Goal: Find specific page/section: Find specific page/section

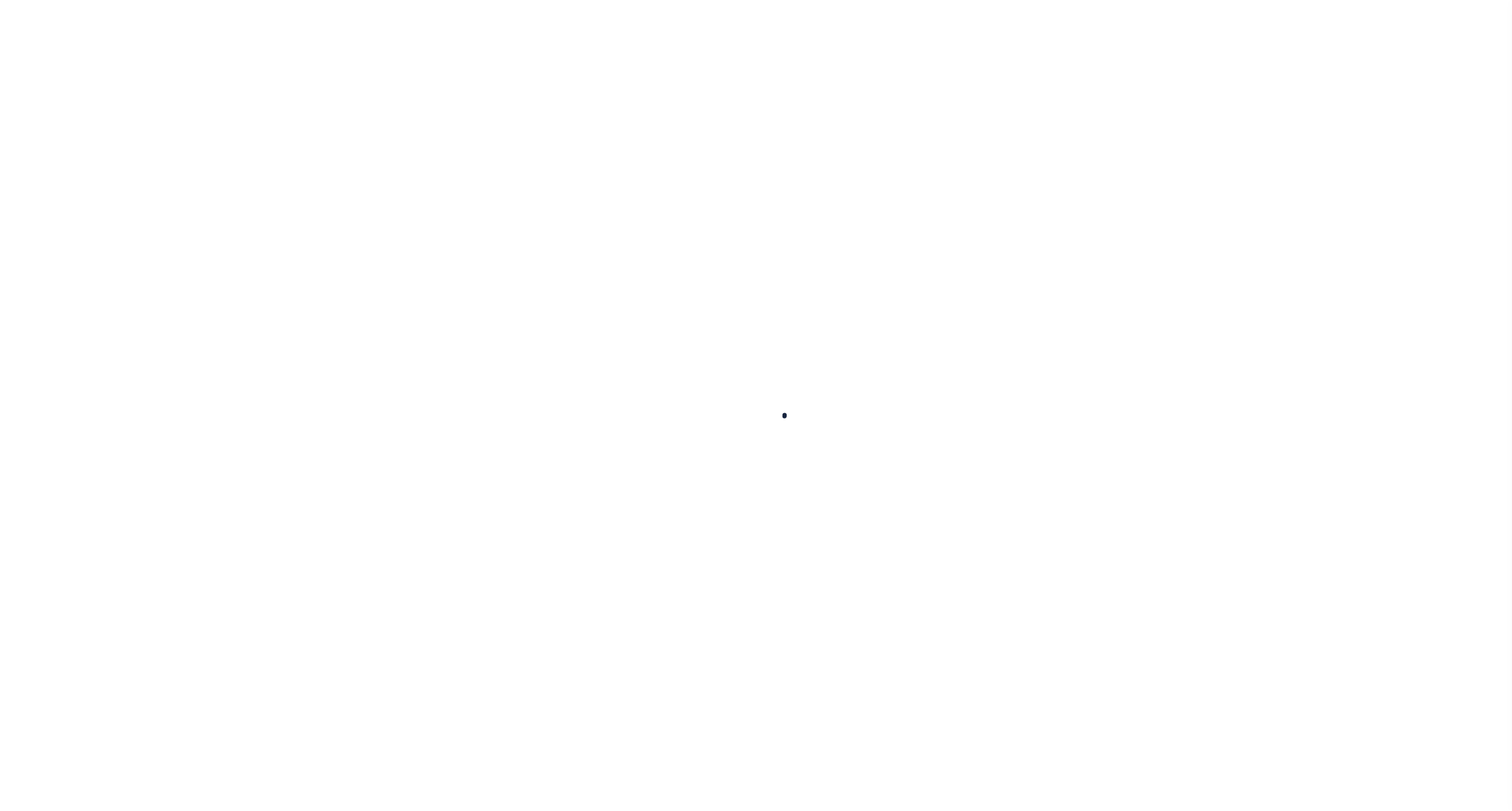
select select
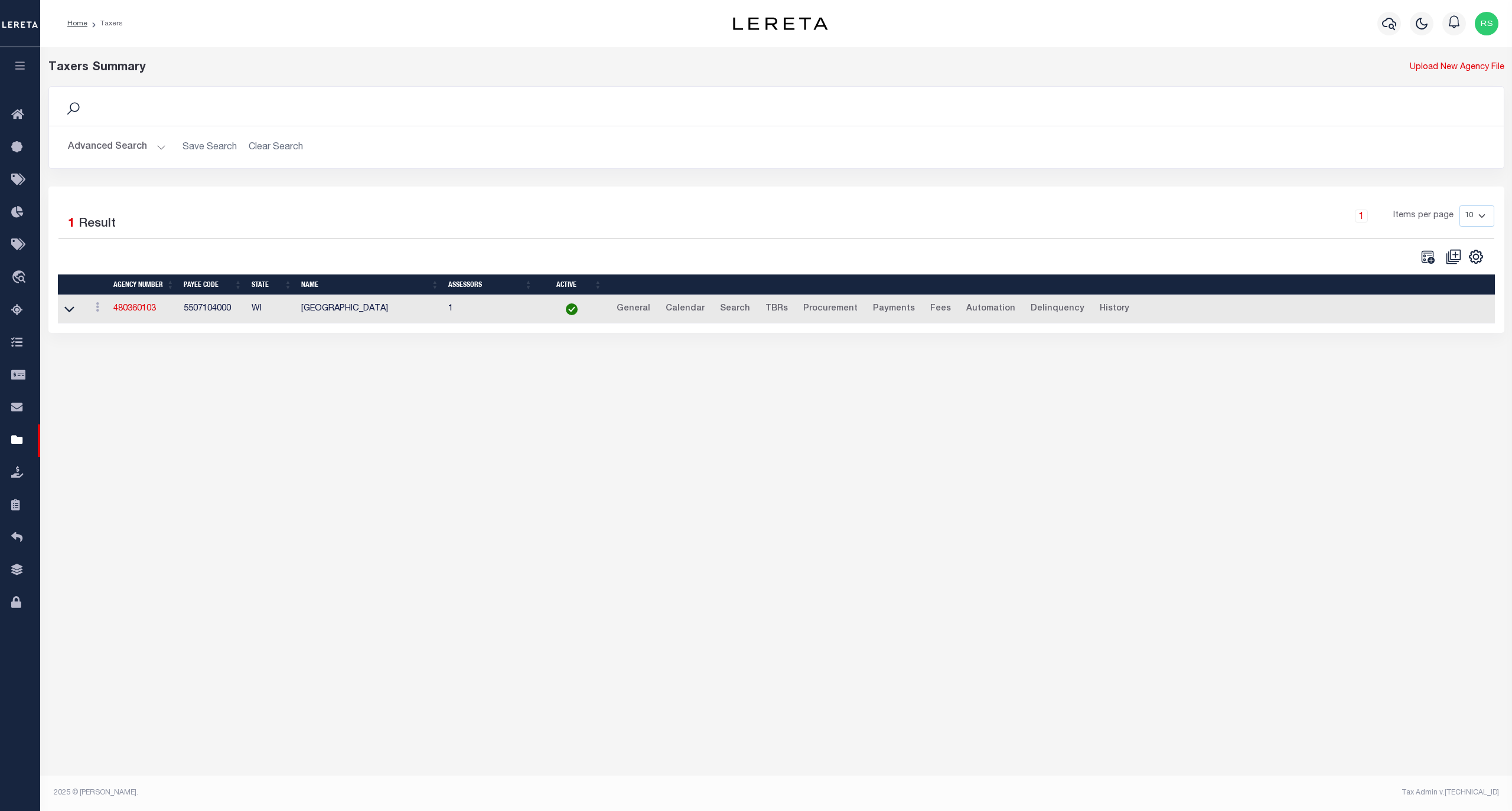
click at [111, 151] on button "Advanced Search" at bounding box center [117, 147] width 98 height 23
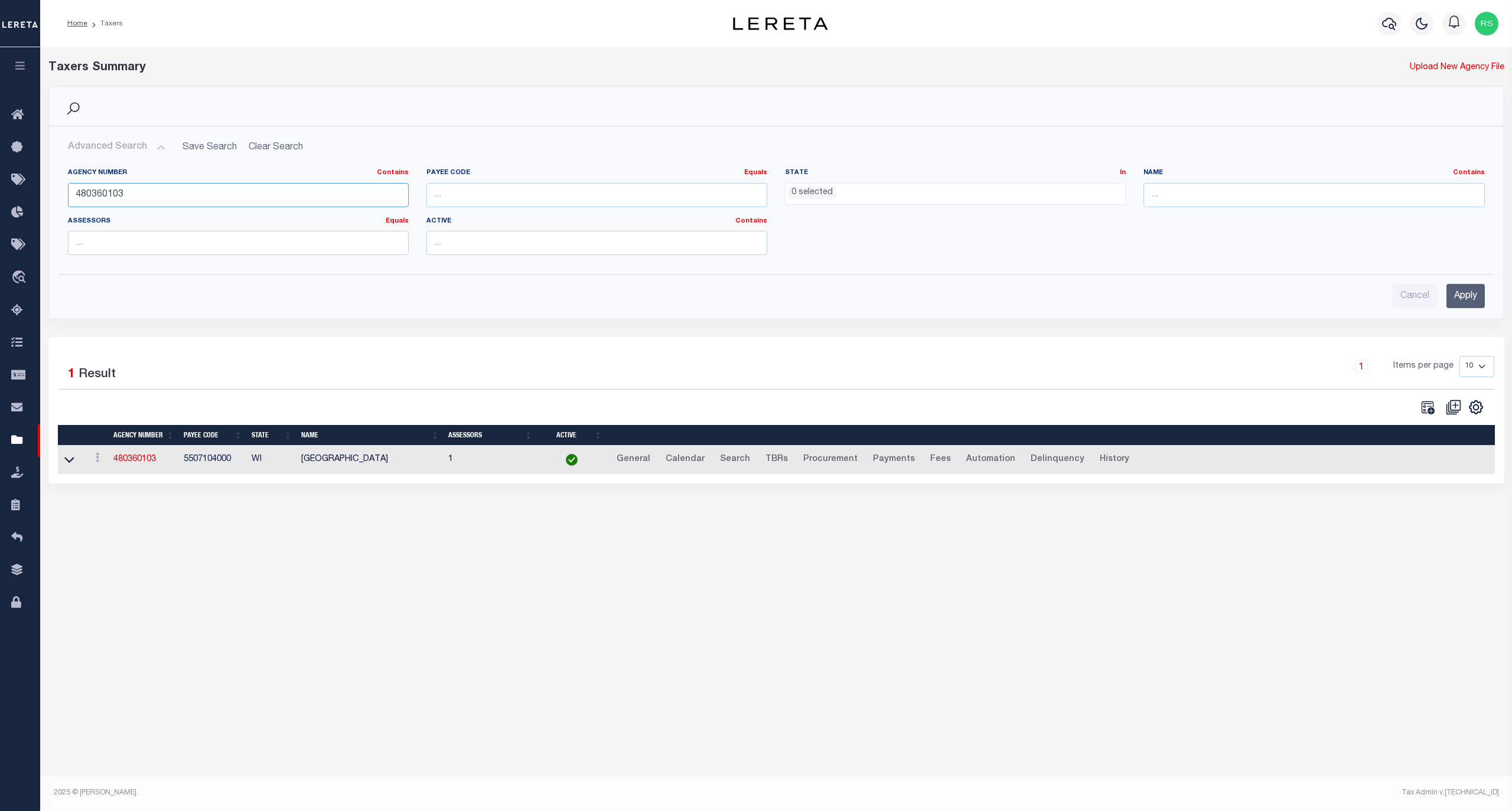
click at [135, 187] on input "480360103" at bounding box center [238, 195] width 341 height 24
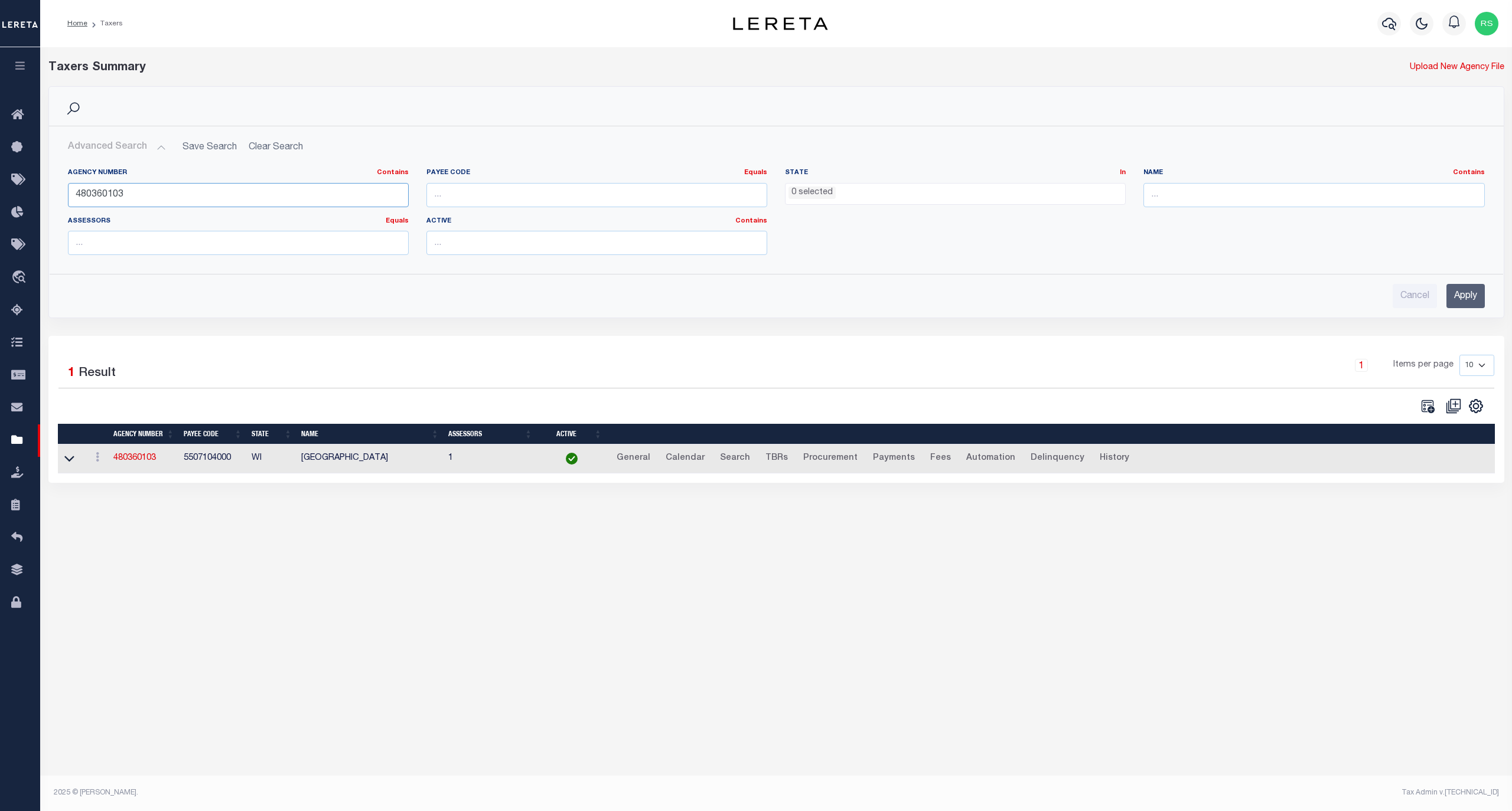
paste input "22370927"
type input "422370927"
click at [1467, 297] on input "Apply" at bounding box center [1465, 296] width 38 height 24
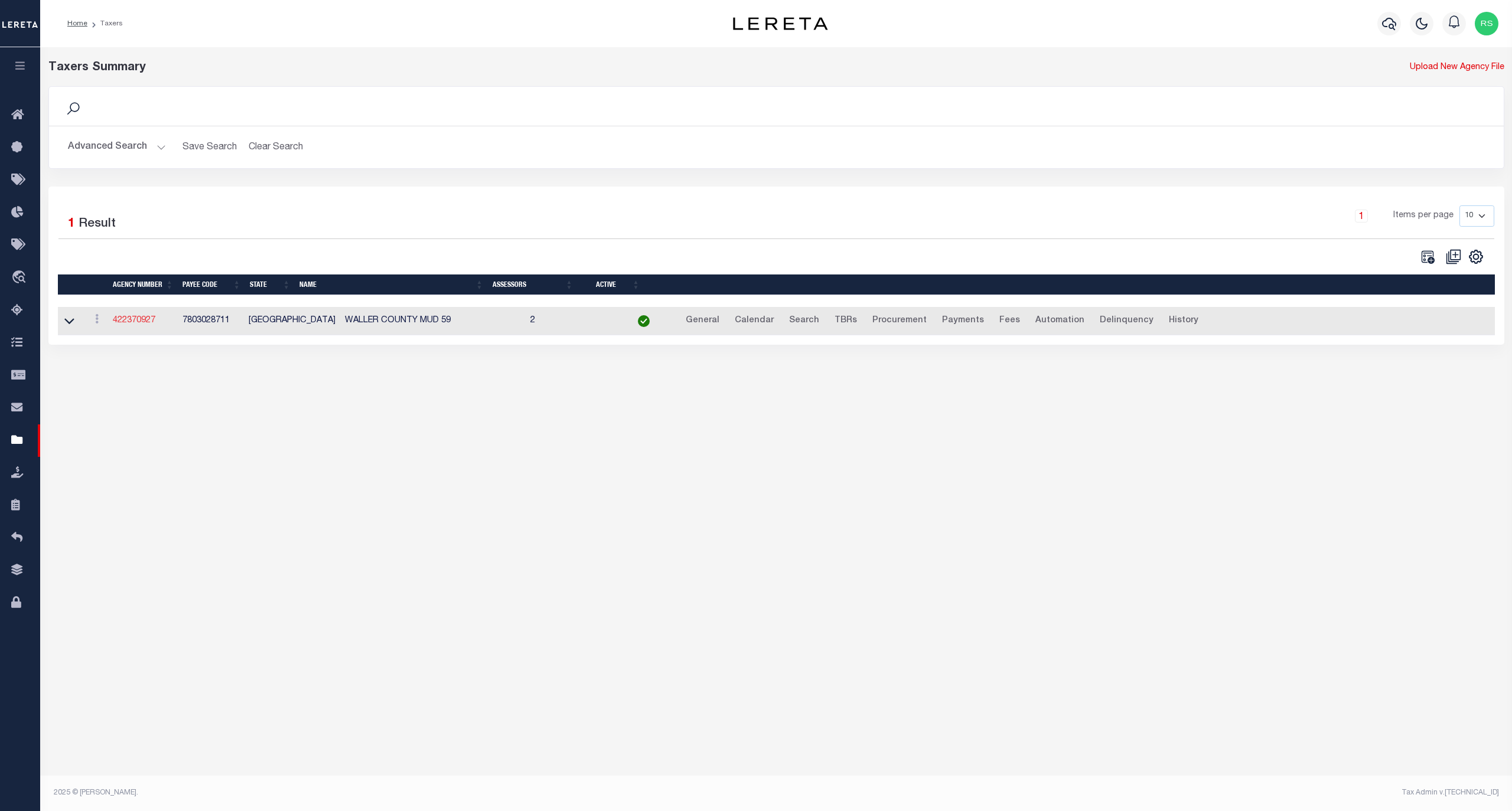
click at [140, 324] on link "422370927" at bounding box center [134, 320] width 42 height 8
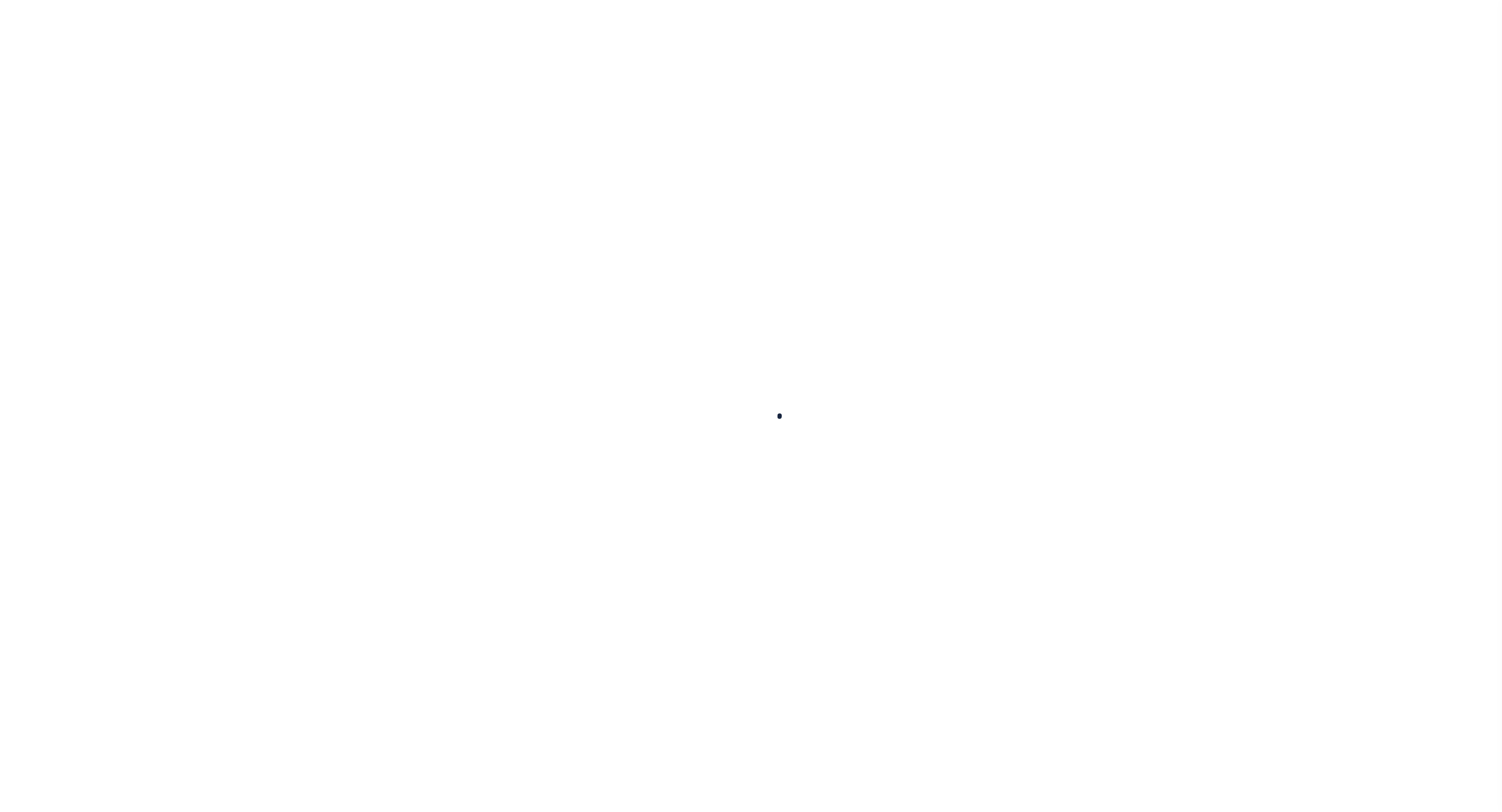
select select
checkbox input "false"
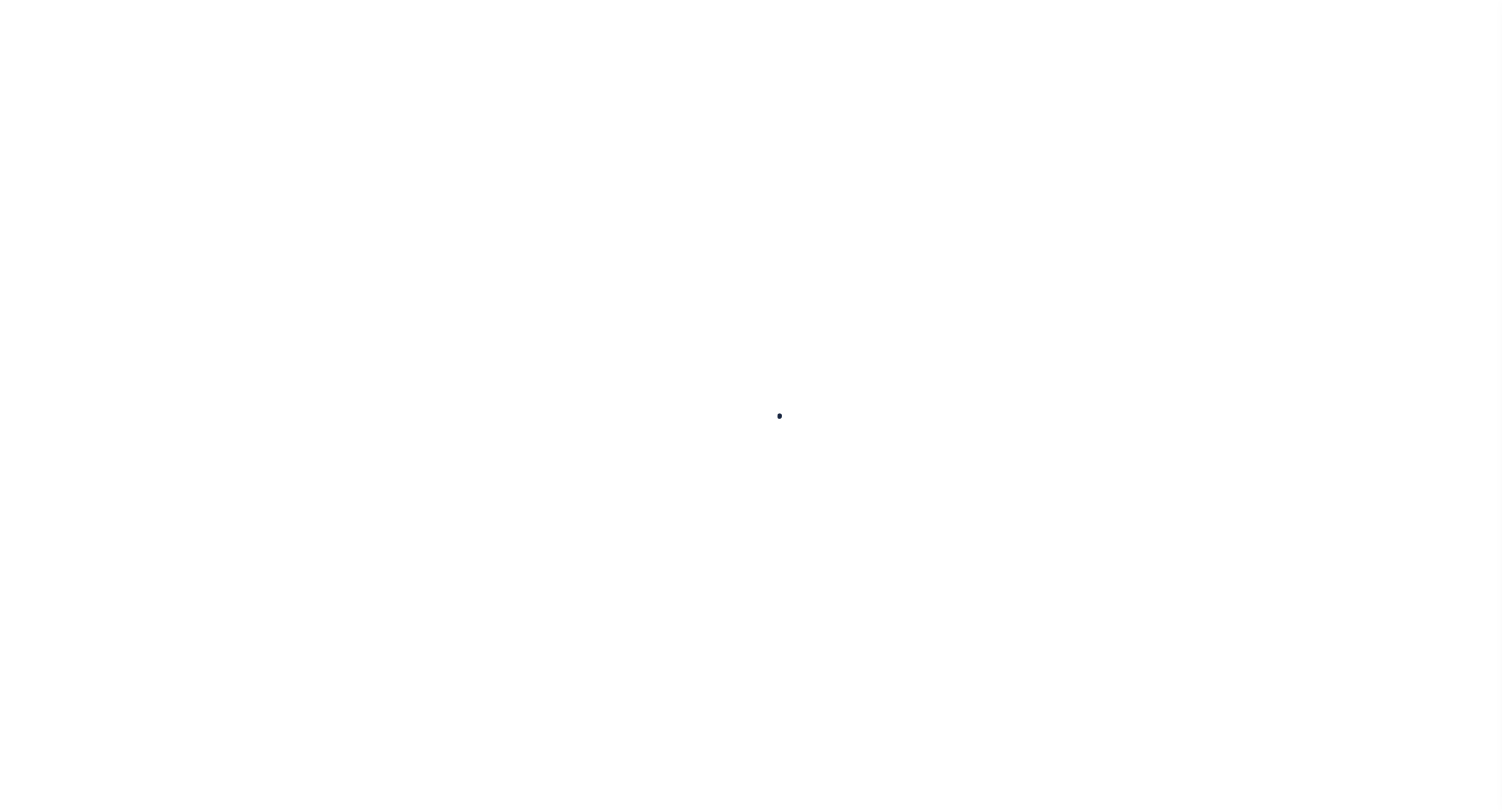
select select "1"
checkbox input "false"
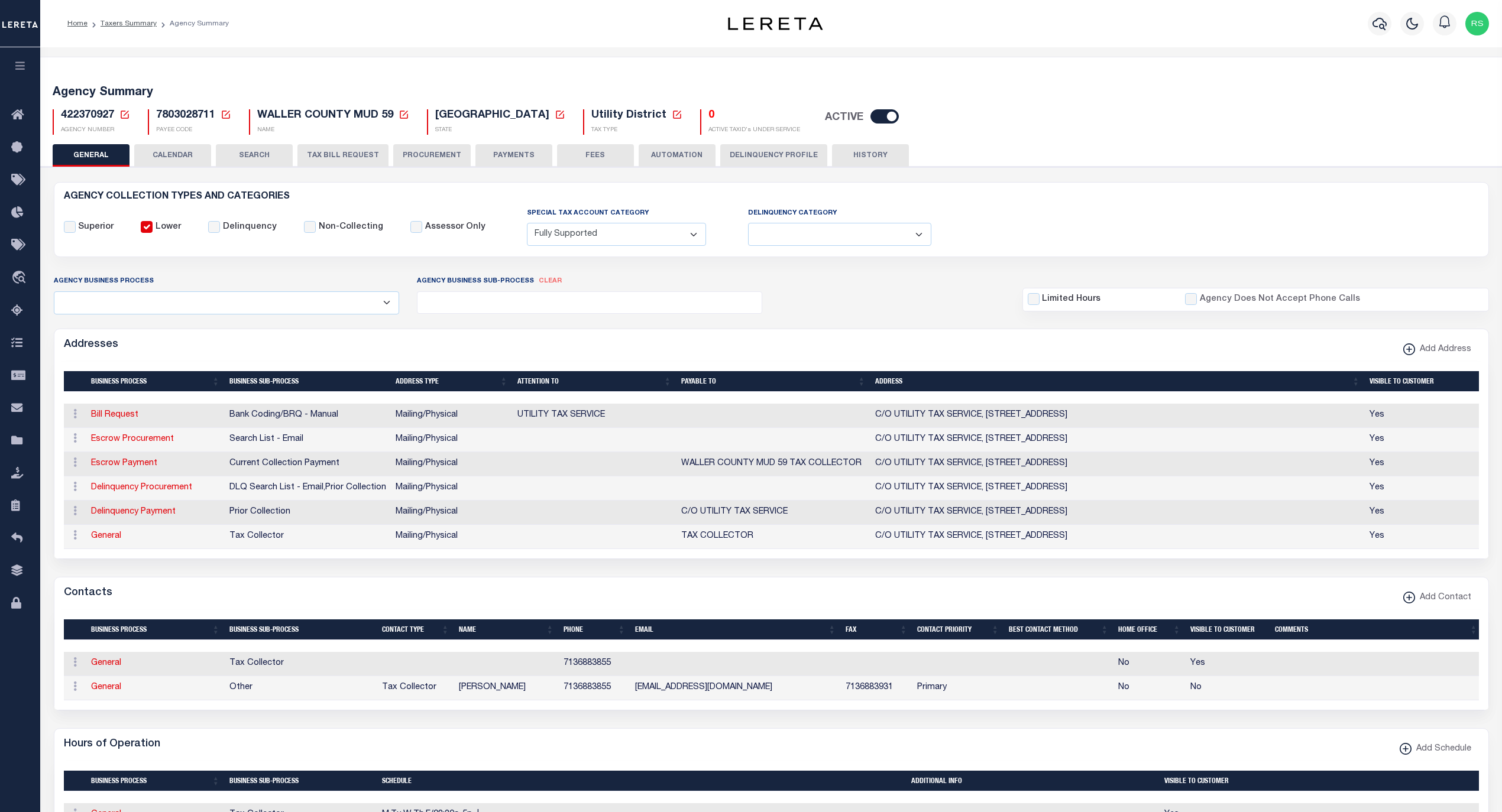
click at [874, 153] on button "HISTORY" at bounding box center [870, 155] width 77 height 22
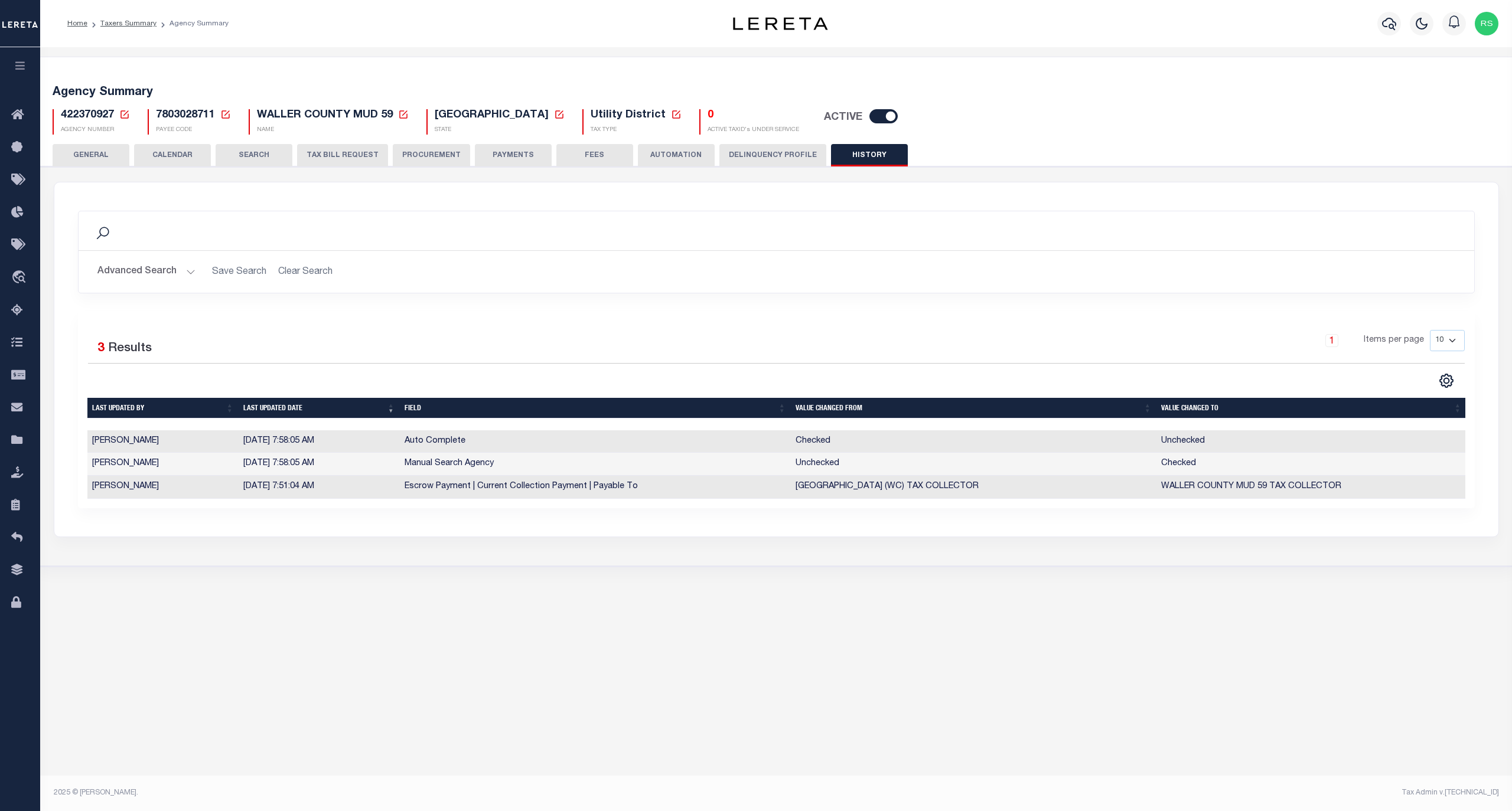
click at [98, 159] on button "GENERAL" at bounding box center [91, 155] width 77 height 22
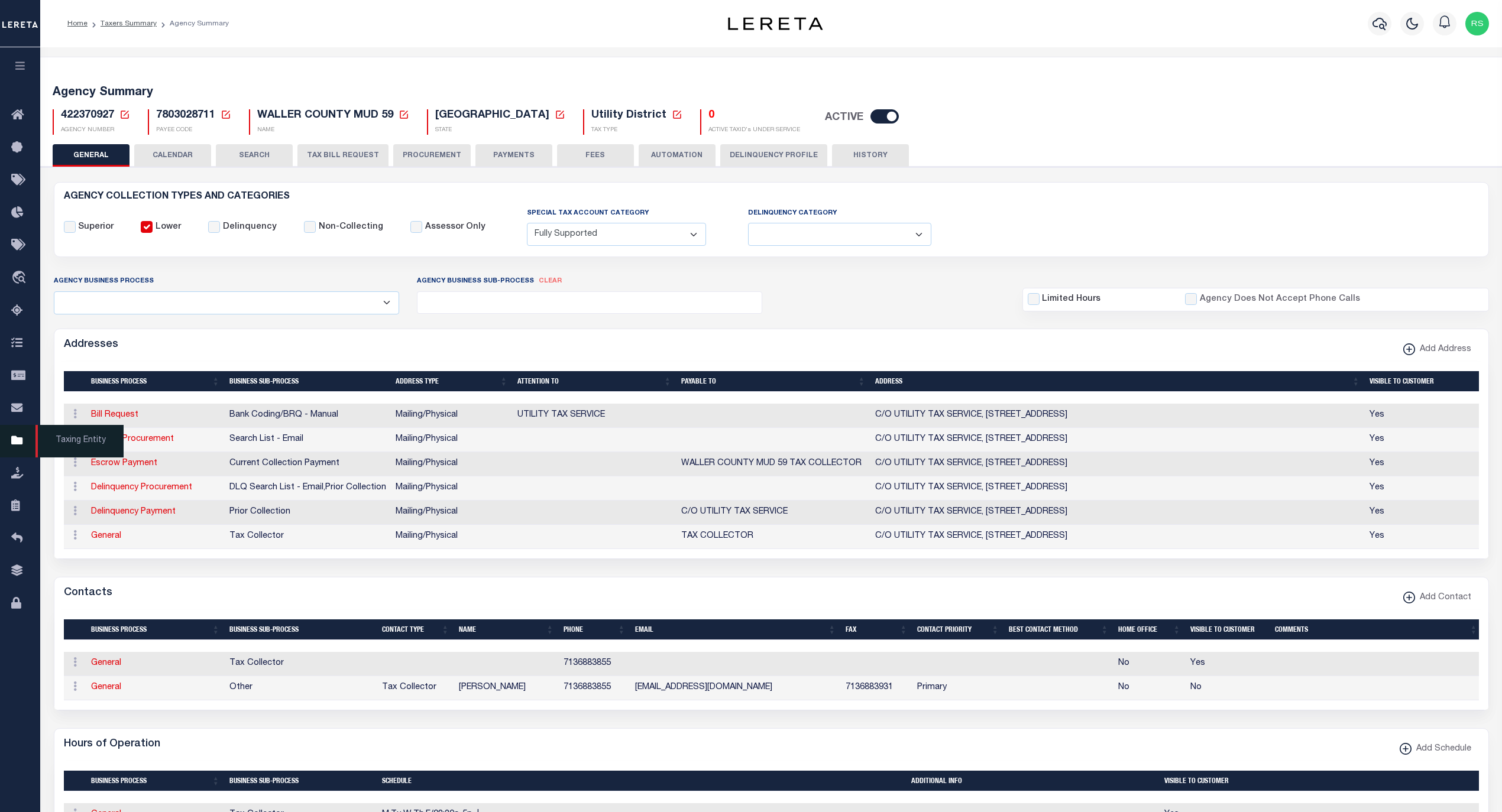
click at [66, 442] on span "Taxing Entity" at bounding box center [79, 441] width 88 height 33
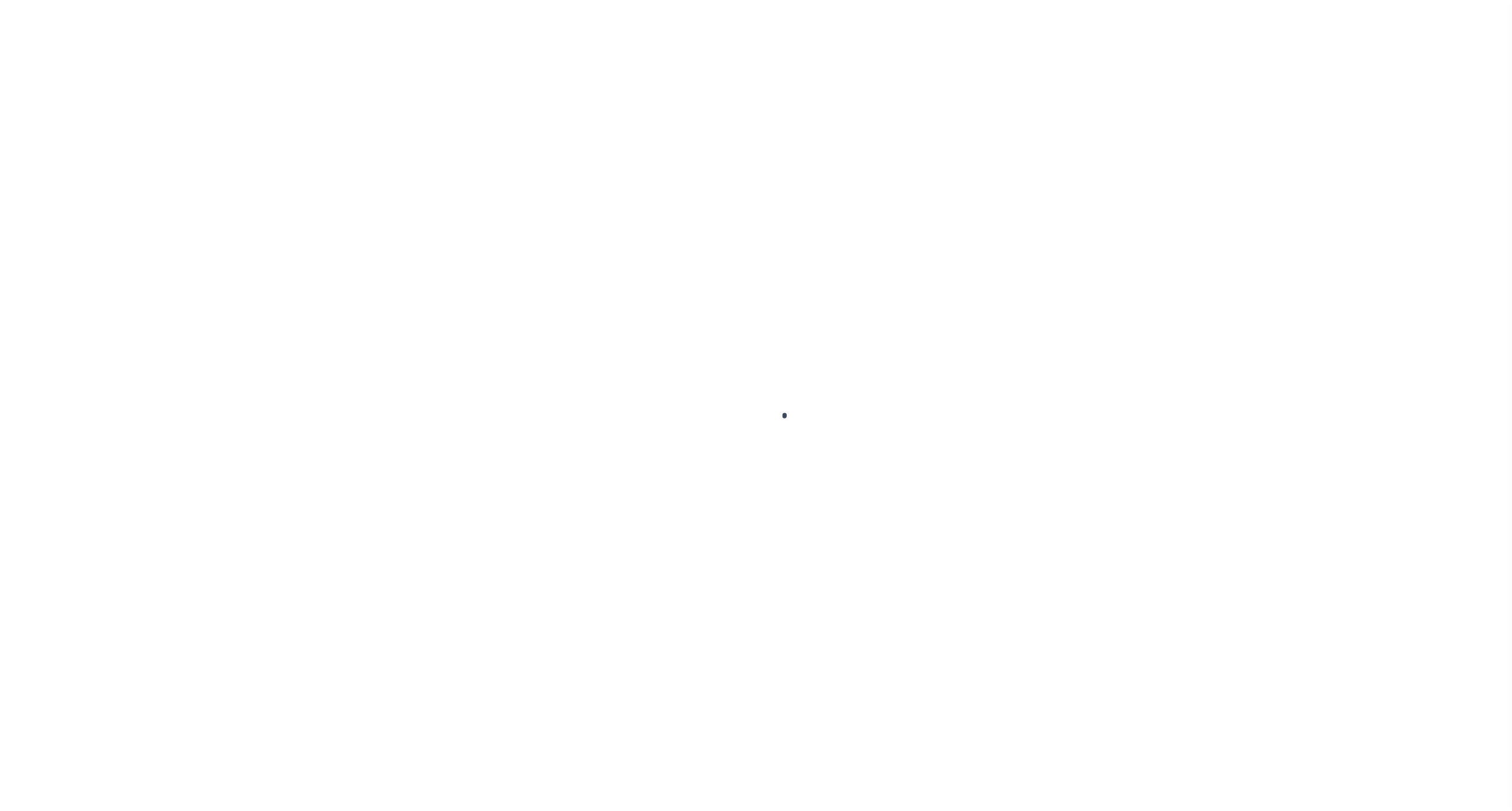
select select
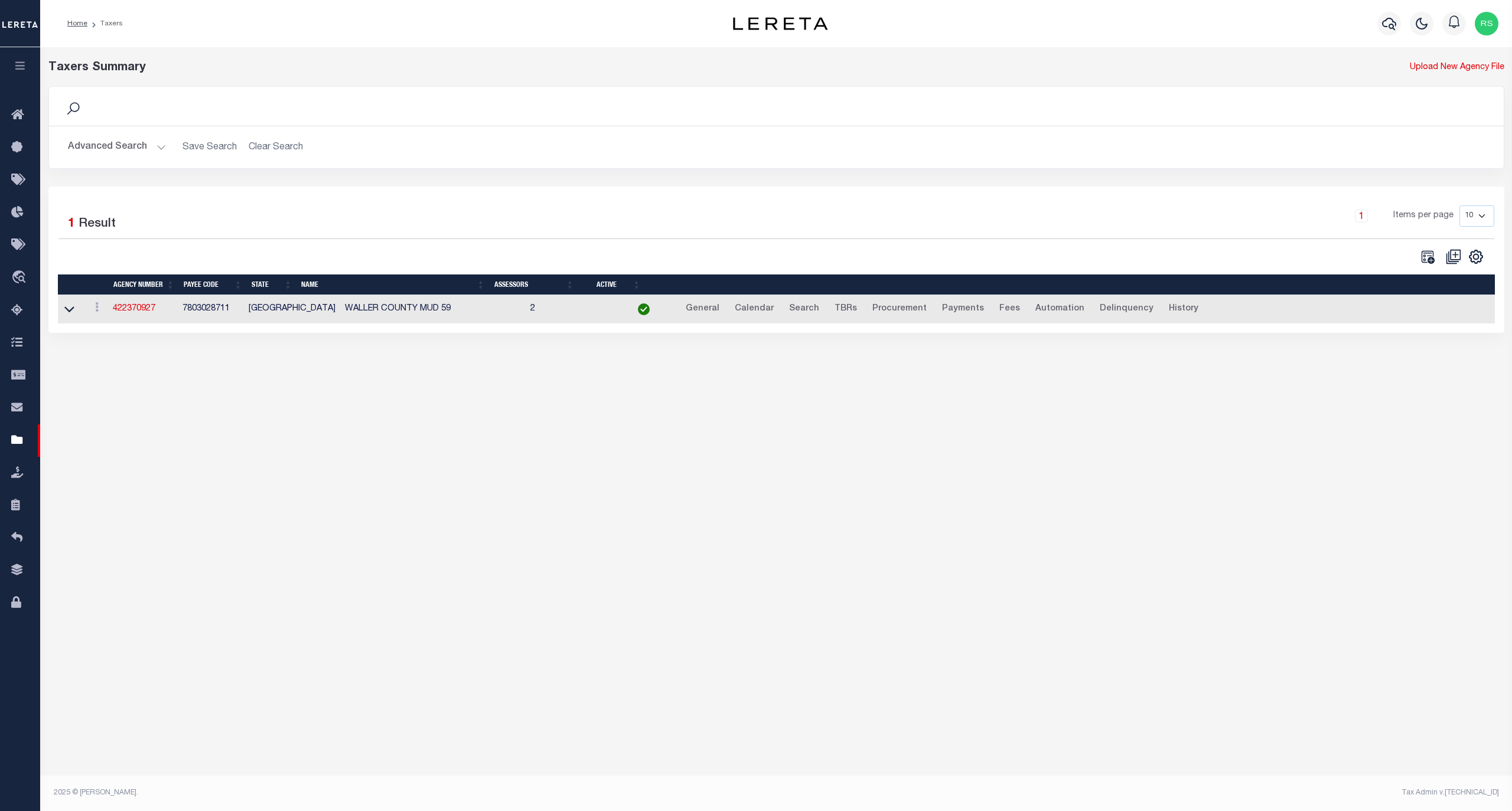
click at [106, 147] on button "Advanced Search" at bounding box center [117, 147] width 98 height 23
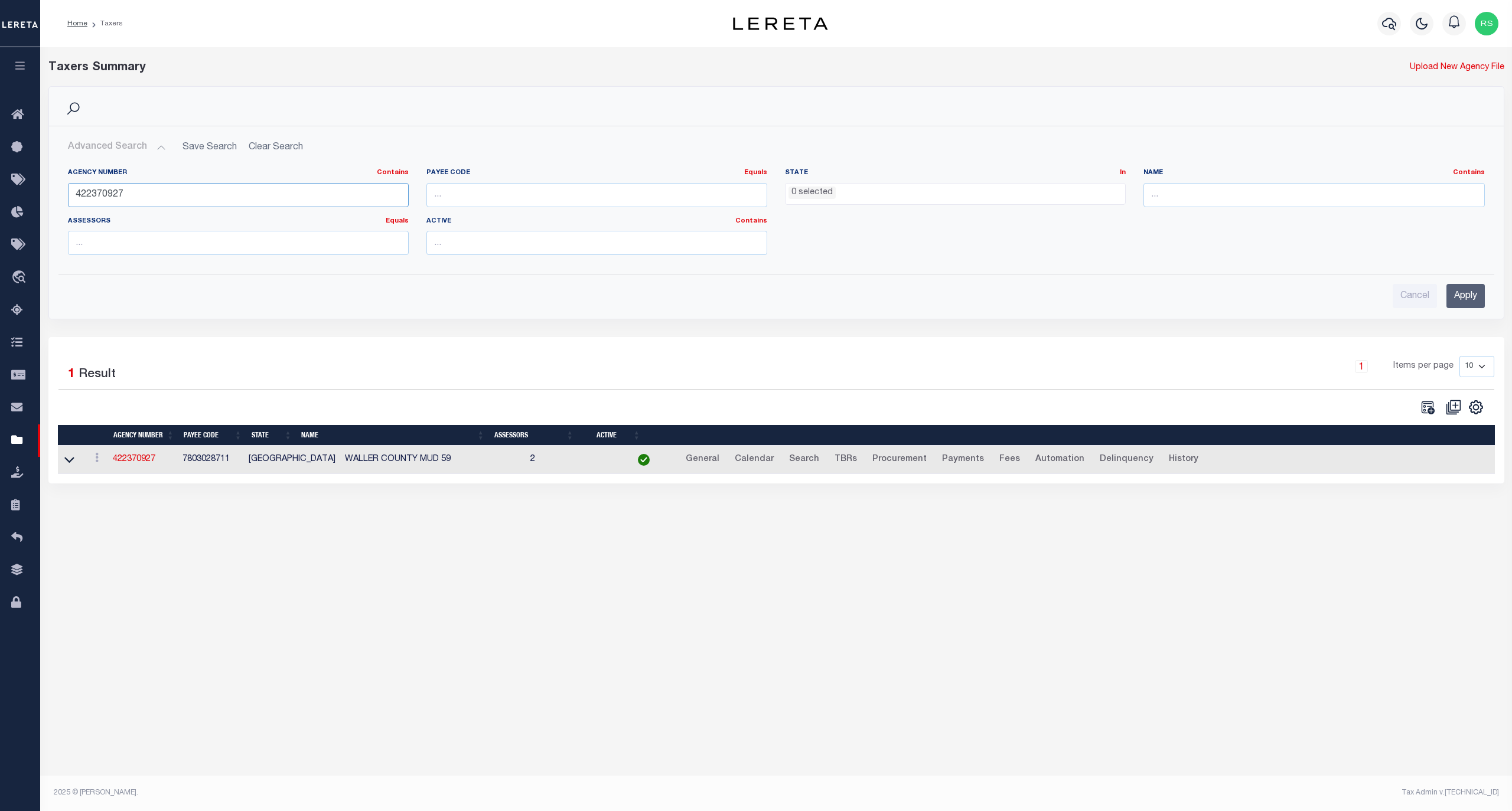
click at [121, 195] on input "422370927" at bounding box center [238, 195] width 341 height 24
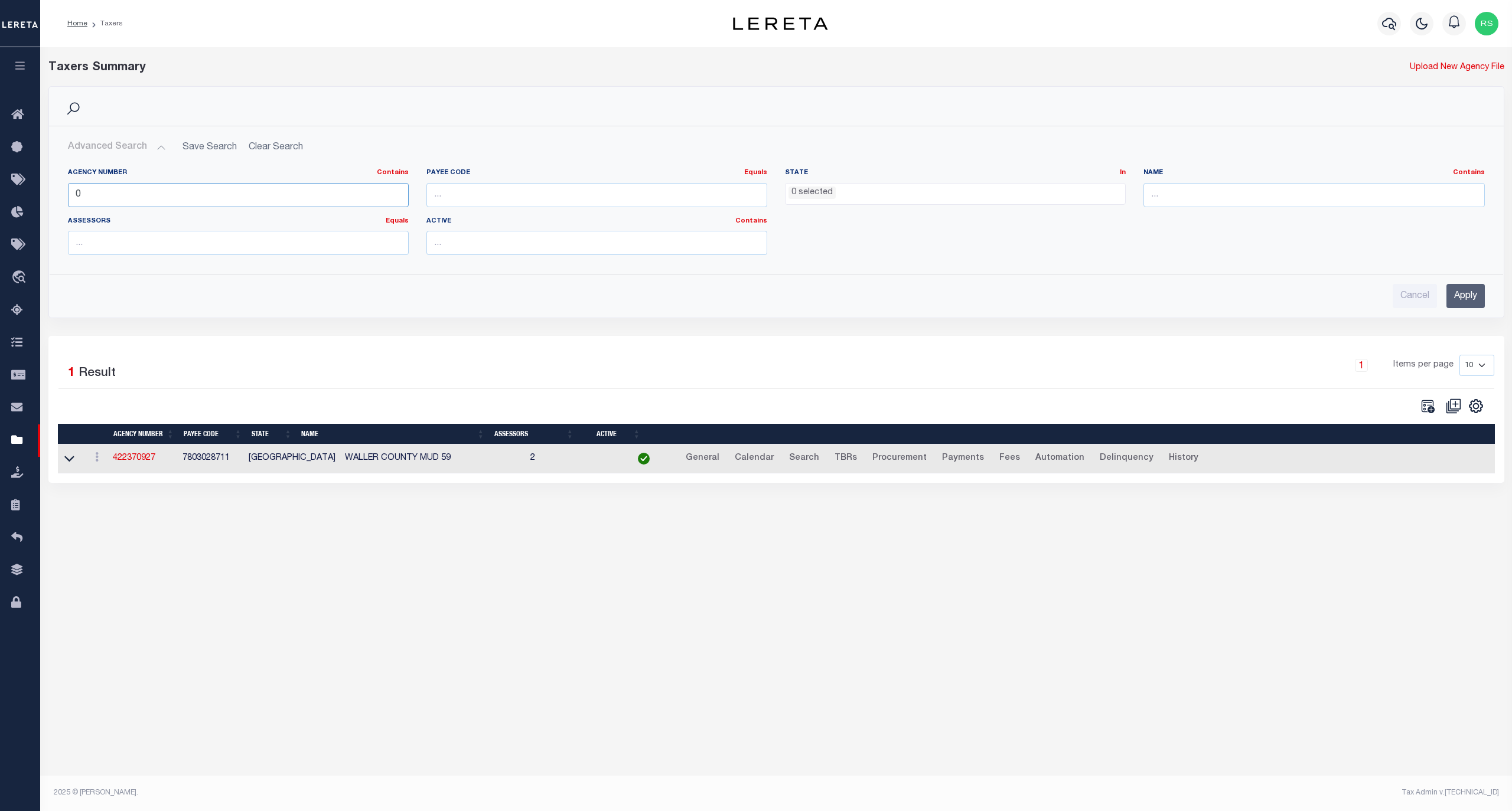
paste input "40190050"
type input "040190050"
click at [1462, 296] on input "Apply" at bounding box center [1465, 296] width 38 height 24
